Goal: Entertainment & Leisure: Consume media (video, audio)

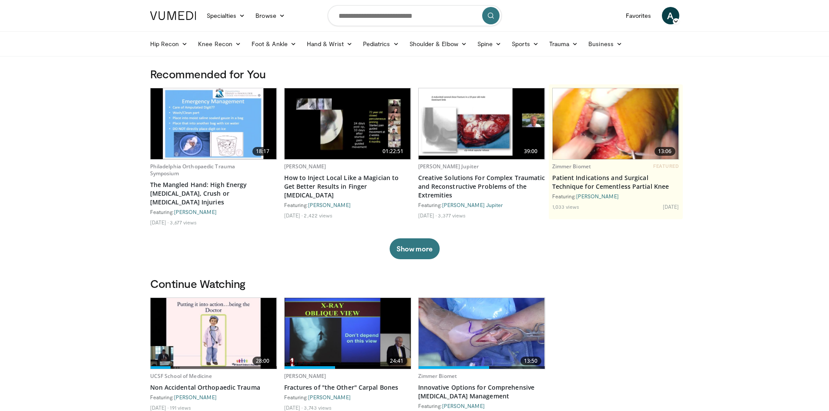
click at [224, 125] on img at bounding box center [214, 123] width 126 height 71
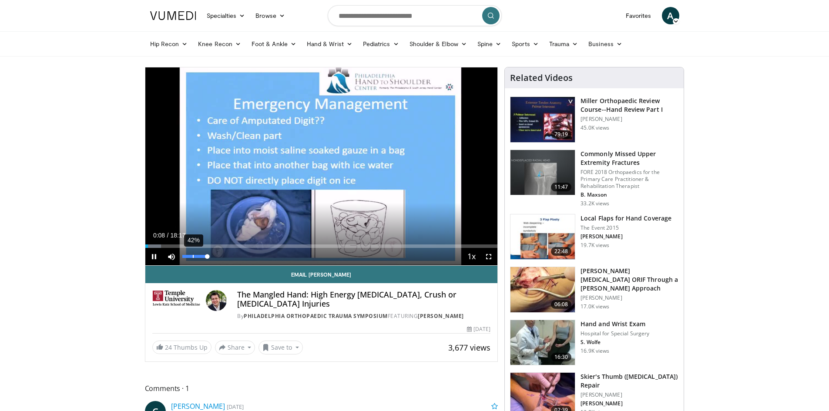
click at [193, 256] on div "42%" at bounding box center [194, 256] width 25 height 3
click at [188, 254] on div "25%" at bounding box center [195, 256] width 30 height 17
click at [187, 257] on div "19%" at bounding box center [194, 256] width 25 height 3
click at [488, 255] on span "Video Player" at bounding box center [488, 256] width 17 height 17
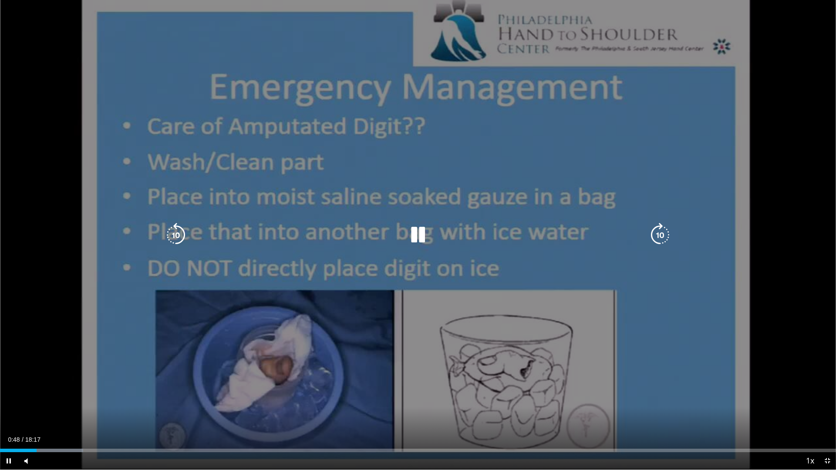
click at [434, 246] on div "10 seconds Tap to unmute" at bounding box center [418, 235] width 836 height 470
